Goal: Task Accomplishment & Management: Complete application form

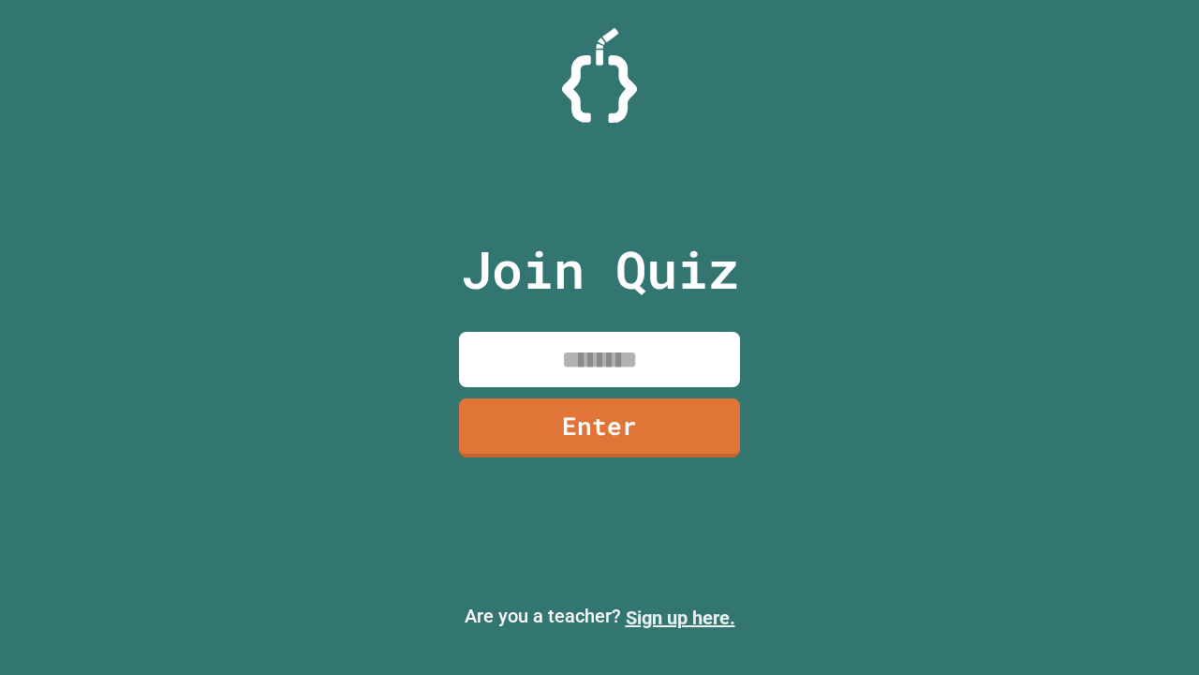
click at [680, 617] on link "Sign up here." at bounding box center [681, 617] width 110 height 22
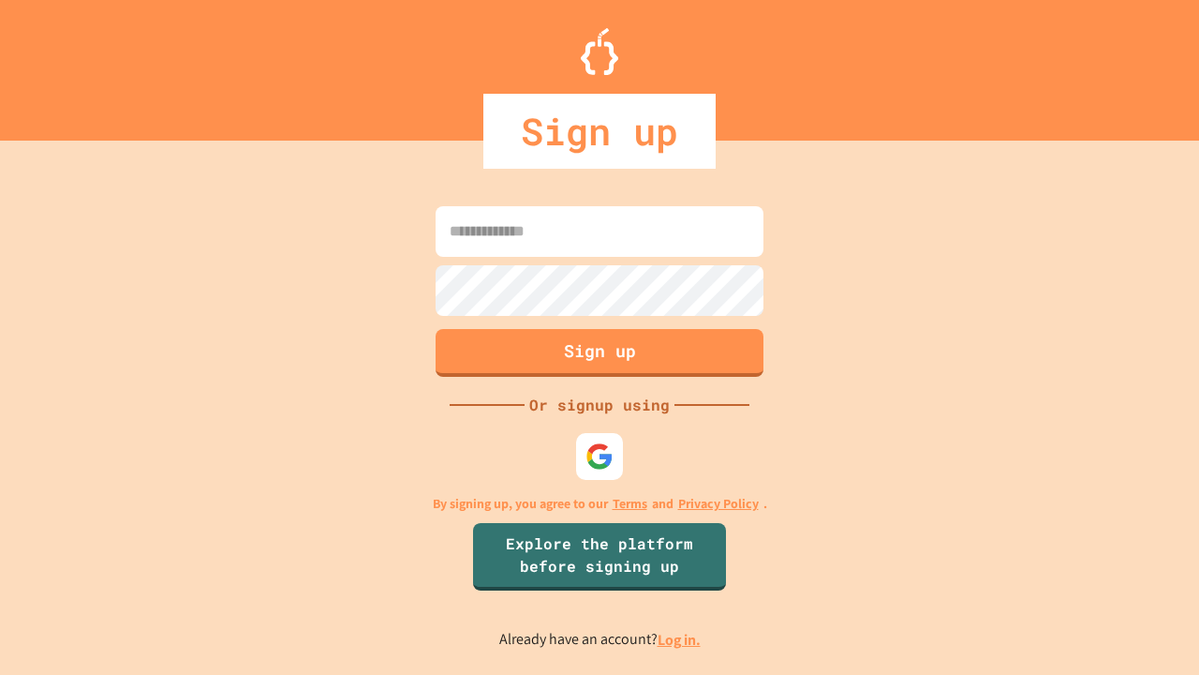
click at [680, 639] on link "Log in." at bounding box center [679, 640] width 43 height 20
